Goal: Task Accomplishment & Management: Manage account settings

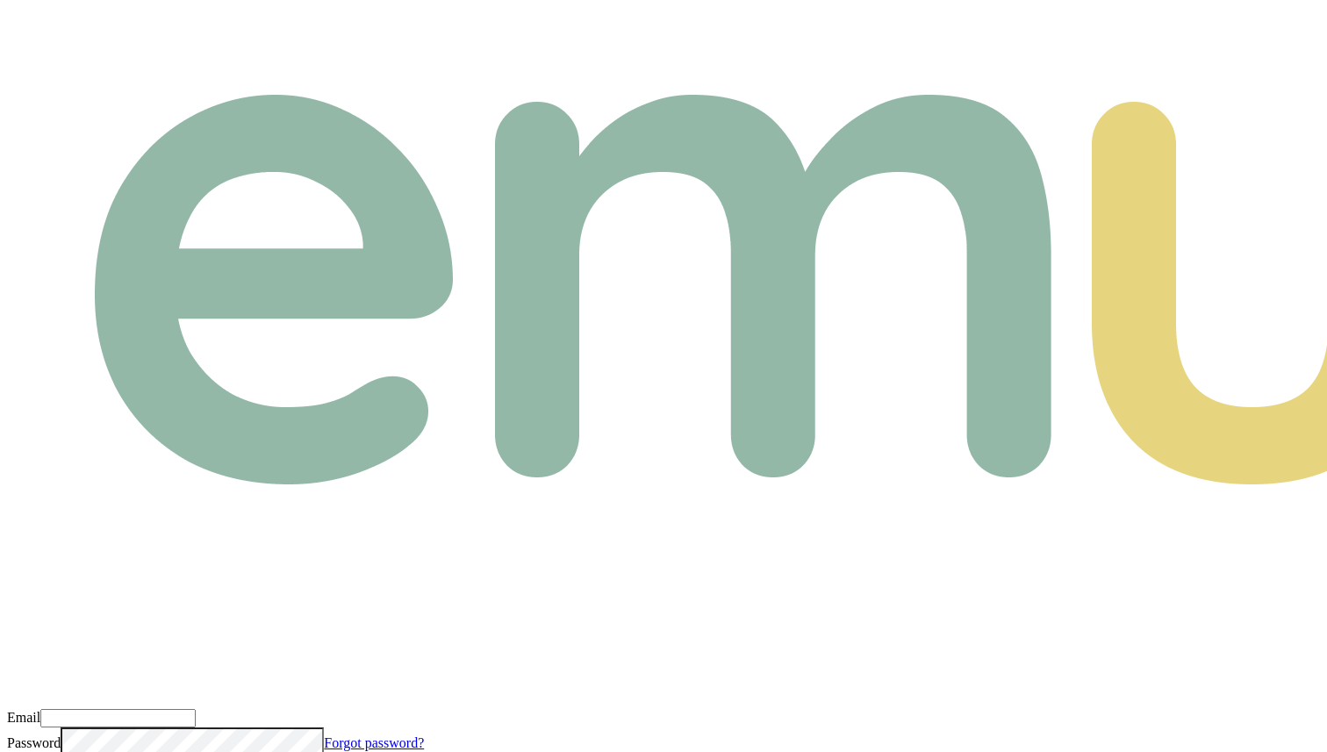
click at [196, 709] on input "Email" at bounding box center [117, 718] width 155 height 18
paste input "m+partner@emumoney.com.au"
type input "m+partner@emumoney.com.au"
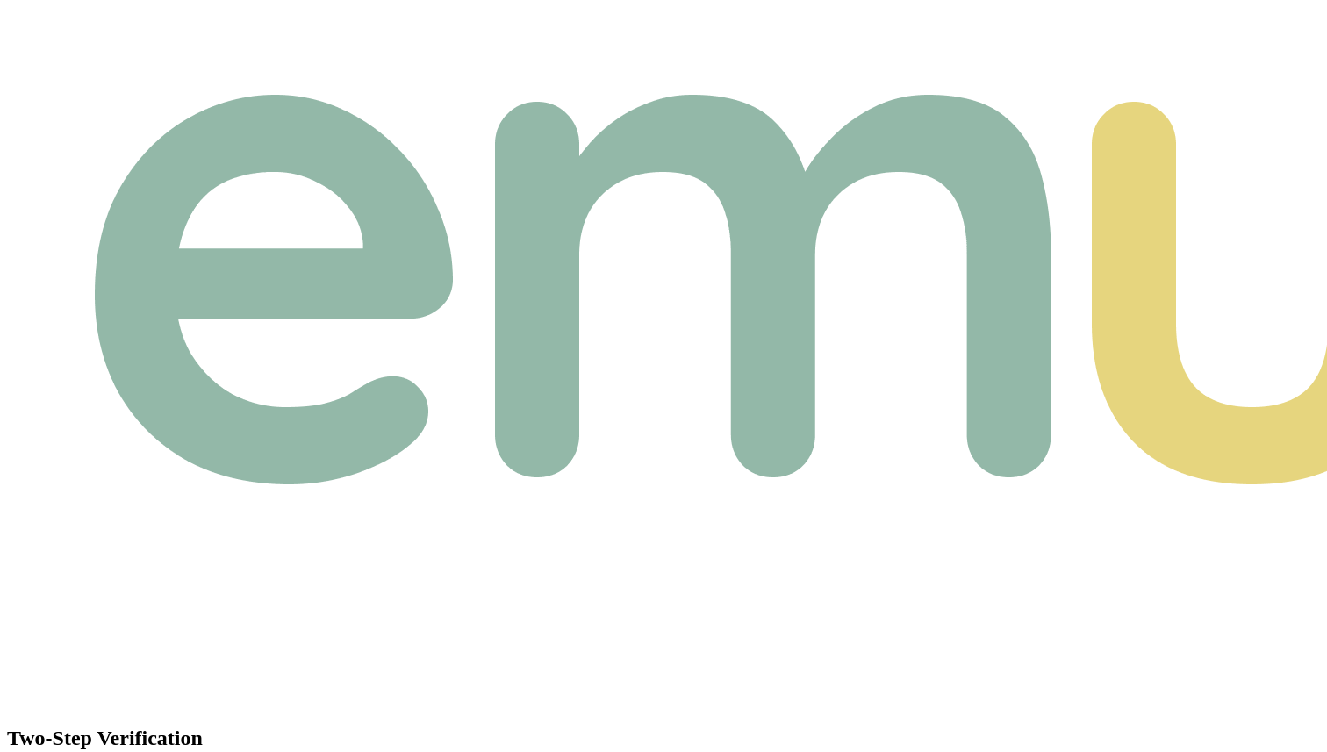
type input "5"
type input "4"
type input "0"
type input "8"
type input "0"
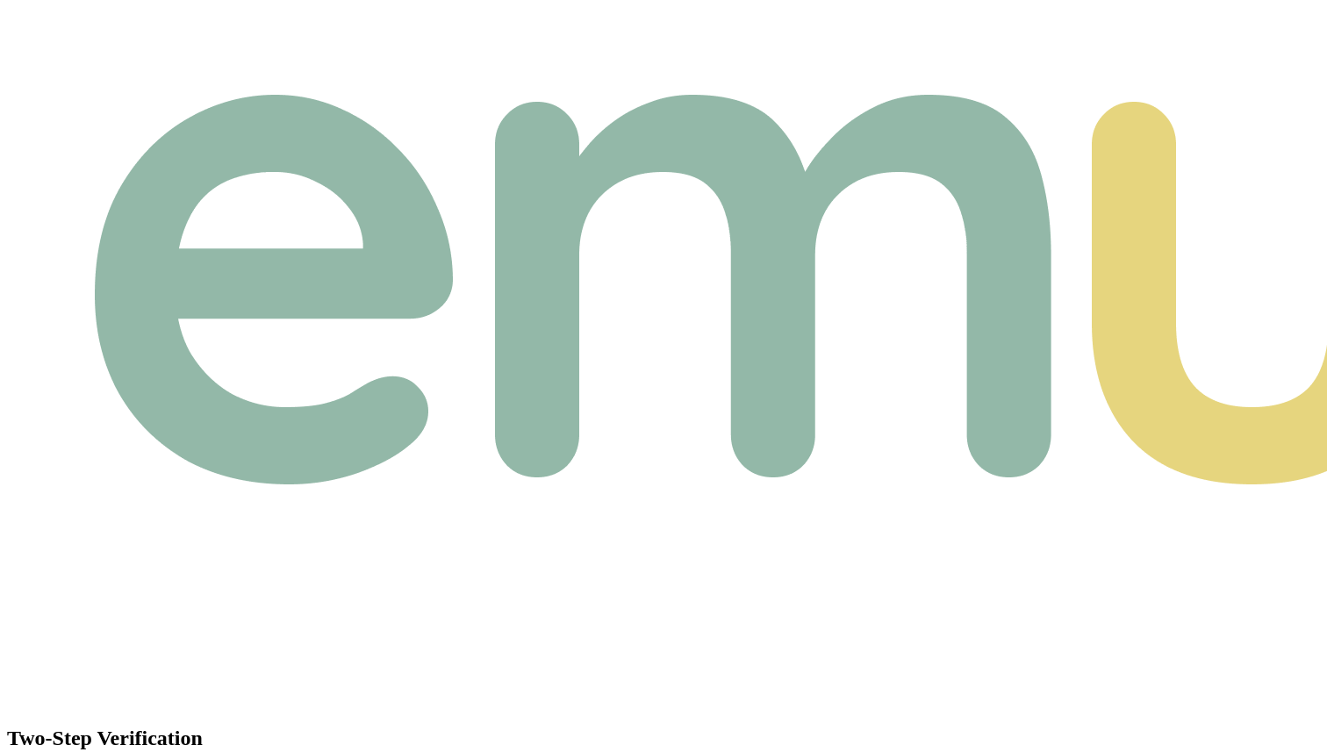
type input "2"
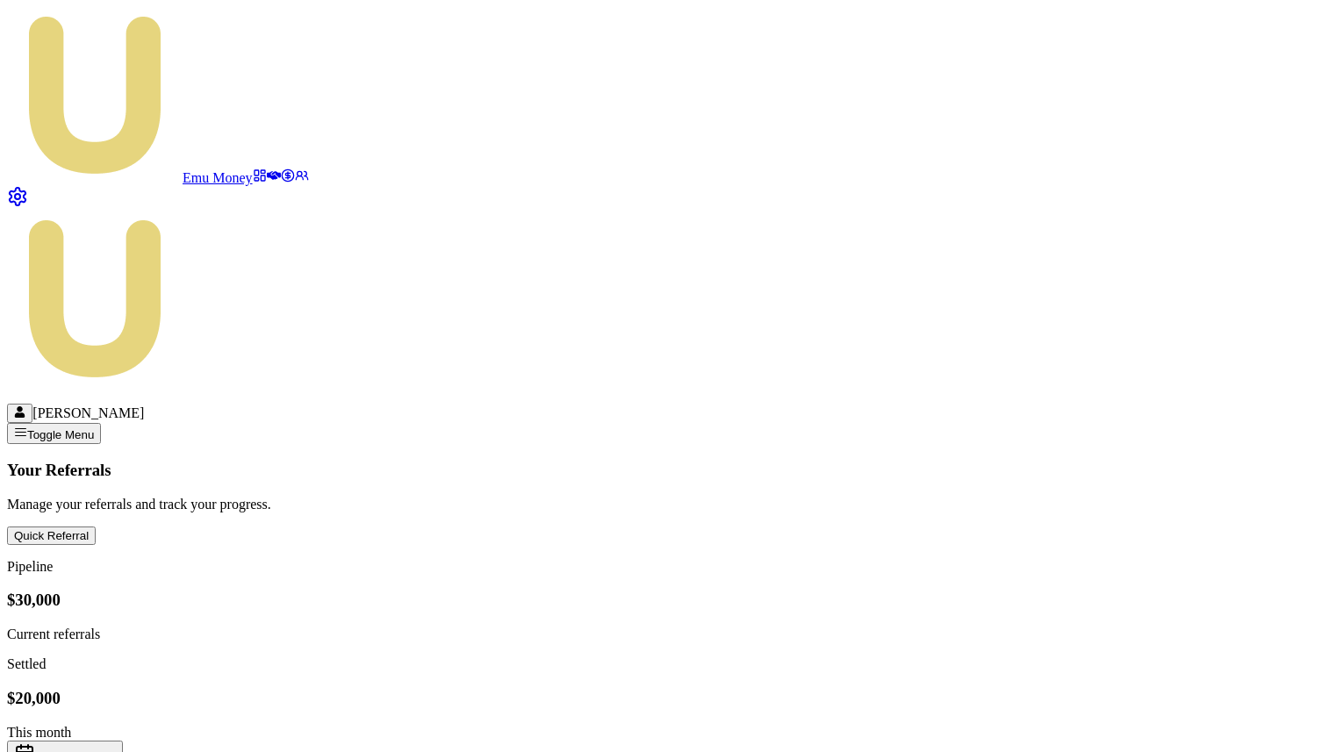
click at [267, 169] on icon at bounding box center [274, 176] width 14 height 14
click at [281, 176] on icon at bounding box center [288, 176] width 14 height 14
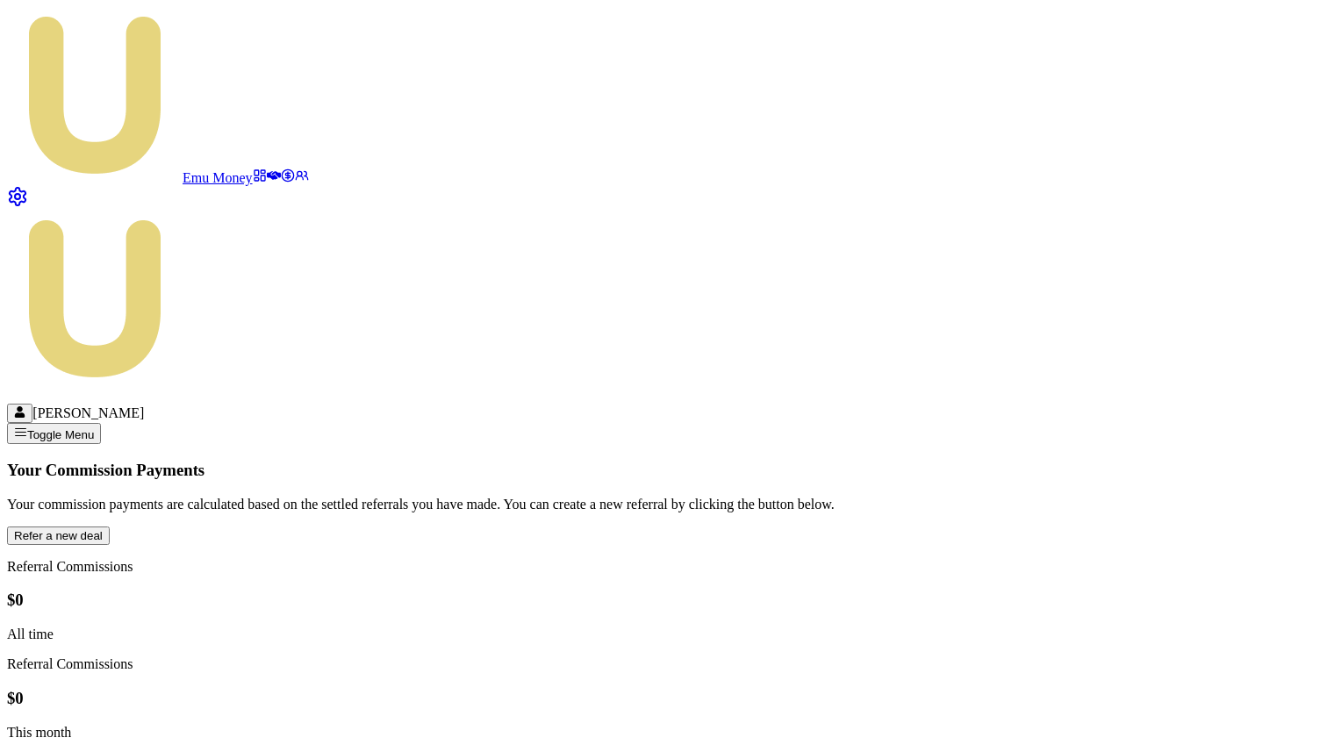
click at [253, 170] on link at bounding box center [260, 177] width 14 height 15
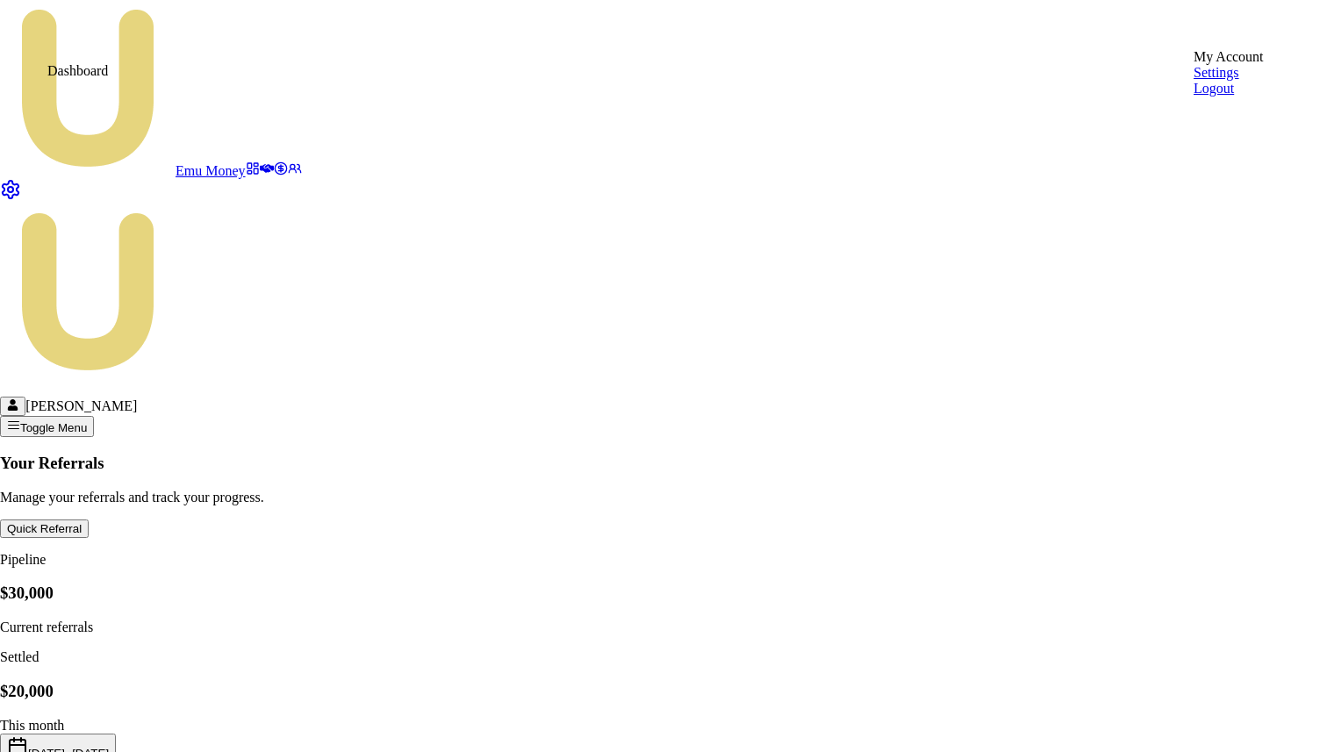
click at [1241, 97] on div "Logout" at bounding box center [1229, 89] width 70 height 16
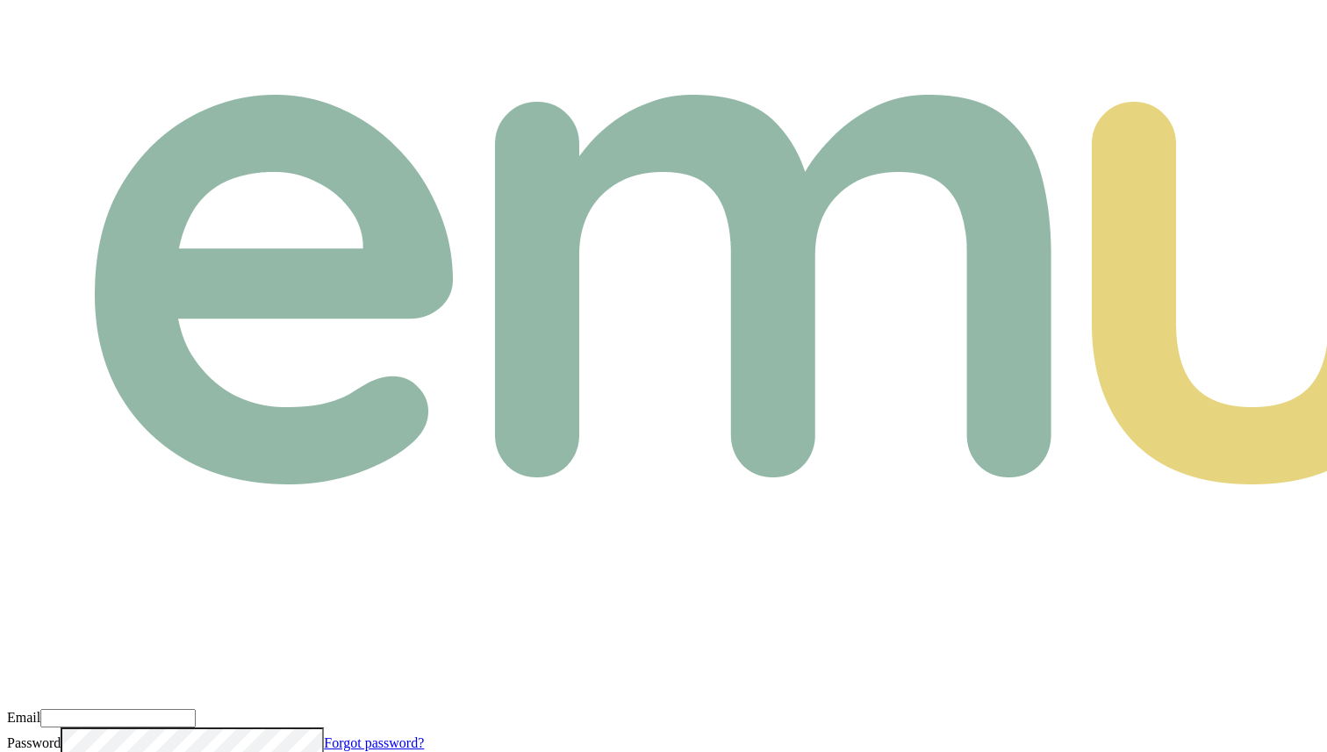
click at [196, 709] on input "Email" at bounding box center [117, 718] width 155 height 18
paste input "m+pbk@emumoney.com.au"
type input "m+pbk@emumoney.com.au"
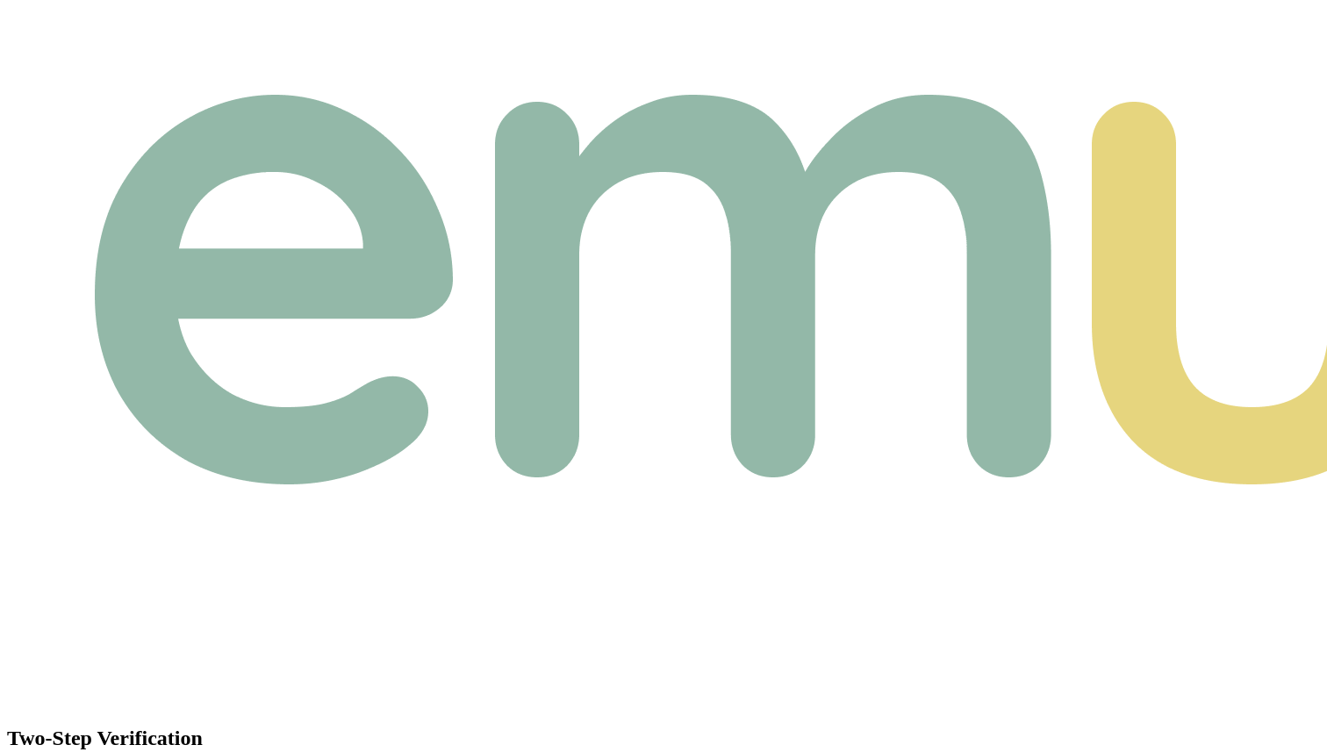
type input "5"
type input "4"
type input "0"
type input "8"
type input "0"
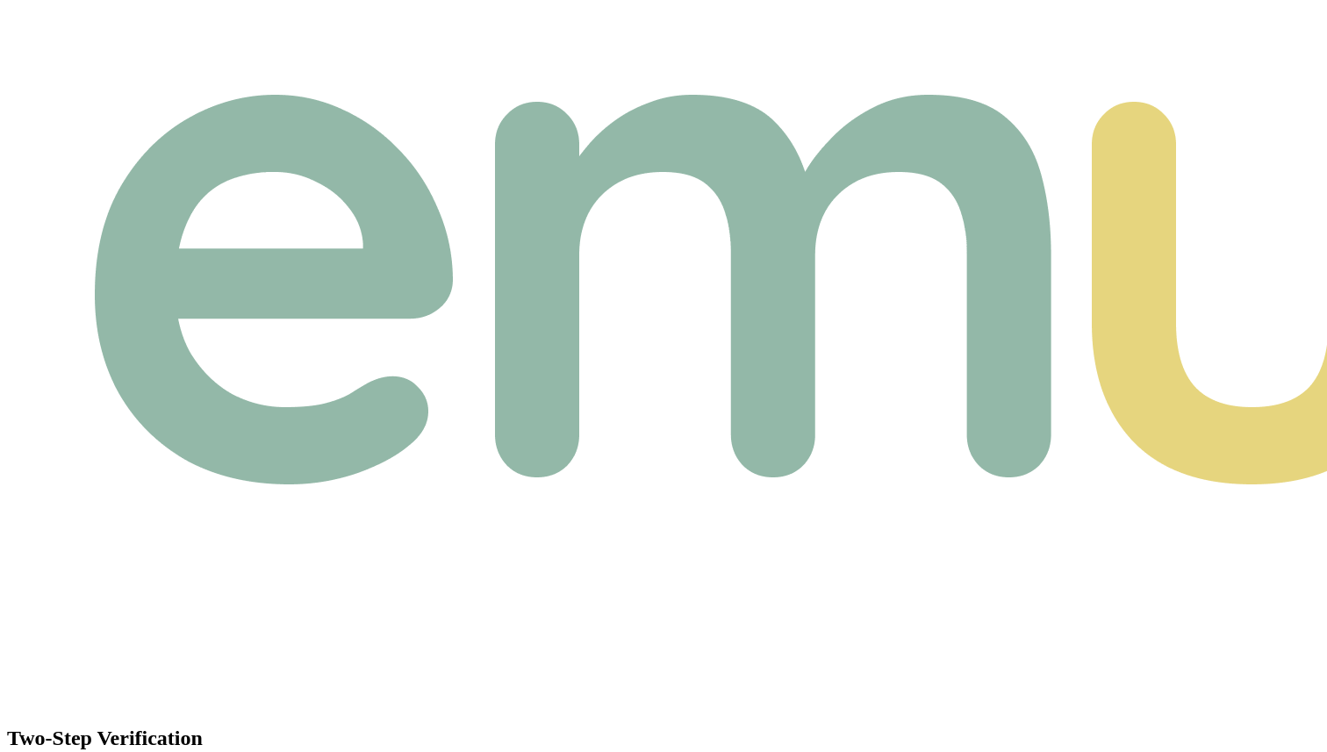
type input "2"
click at [542, 411] on div "Two-Step Verification Please enter the verification code sent to 0431548928 Ver…" at bounding box center [663, 496] width 1313 height 979
